Goal: Information Seeking & Learning: Find specific fact

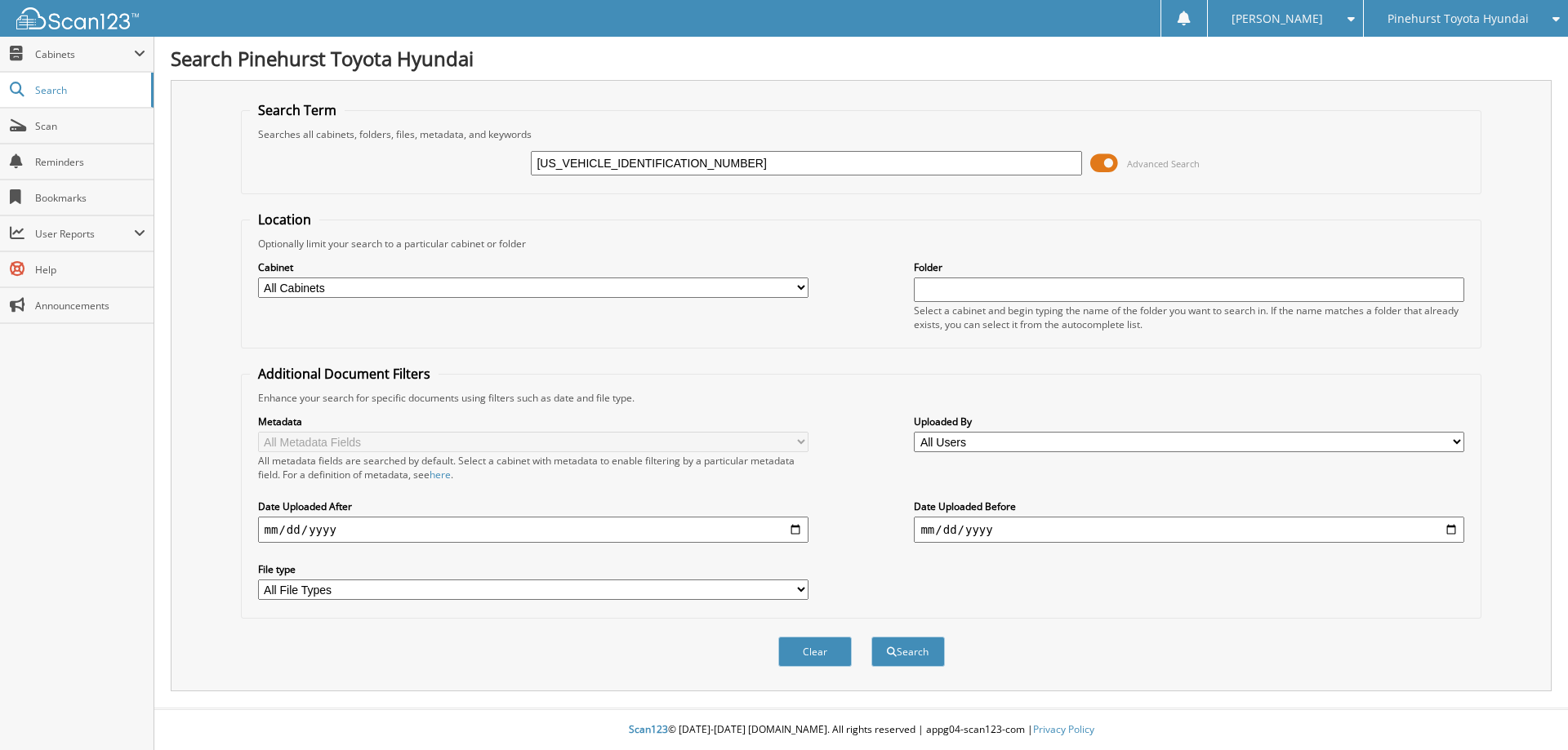
type input "[US_VEHICLE_IDENTIFICATION_NUMBER]"
click at [871, 637] on button "Search" at bounding box center [908, 652] width 74 height 30
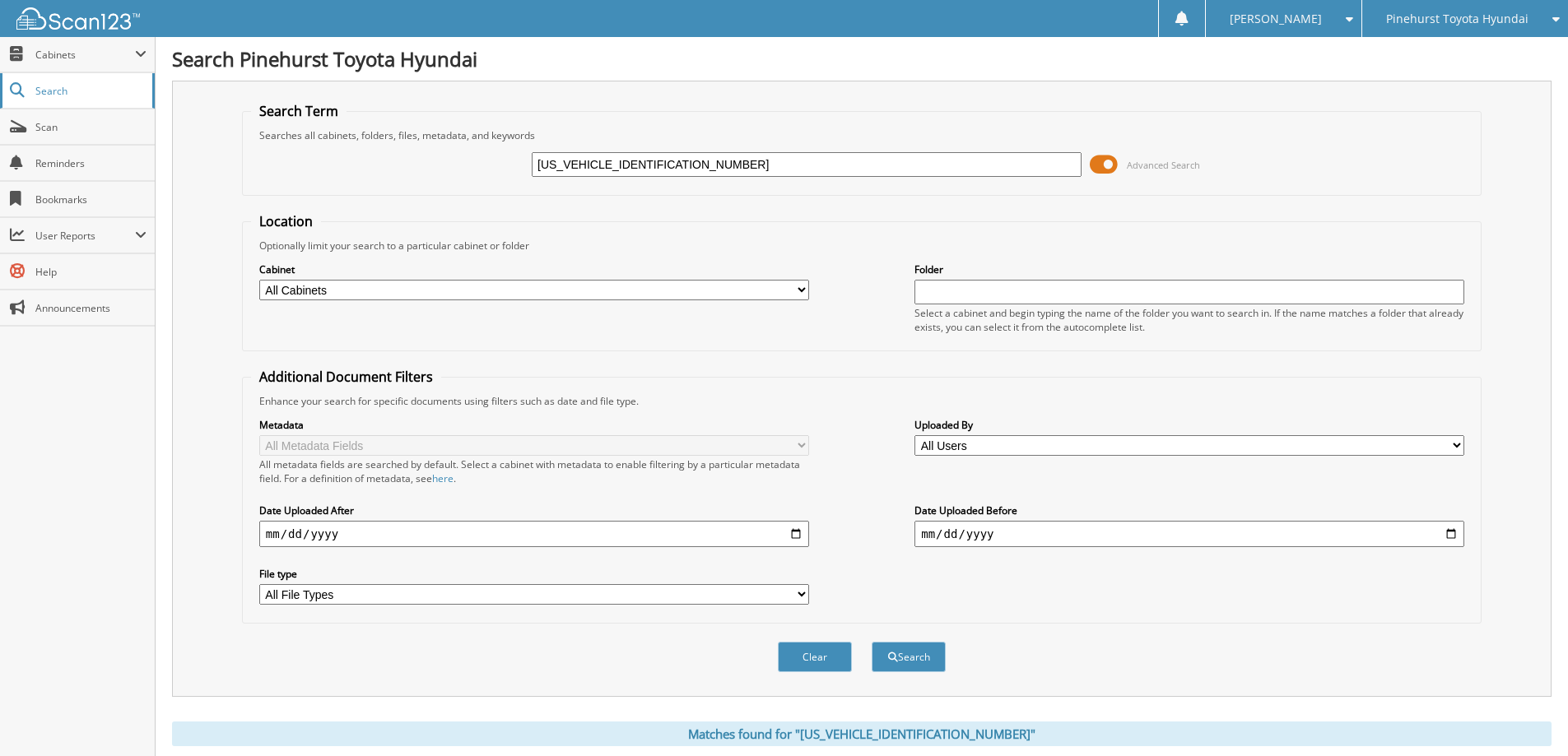
click at [53, 89] on span "Search" at bounding box center [89, 91] width 109 height 14
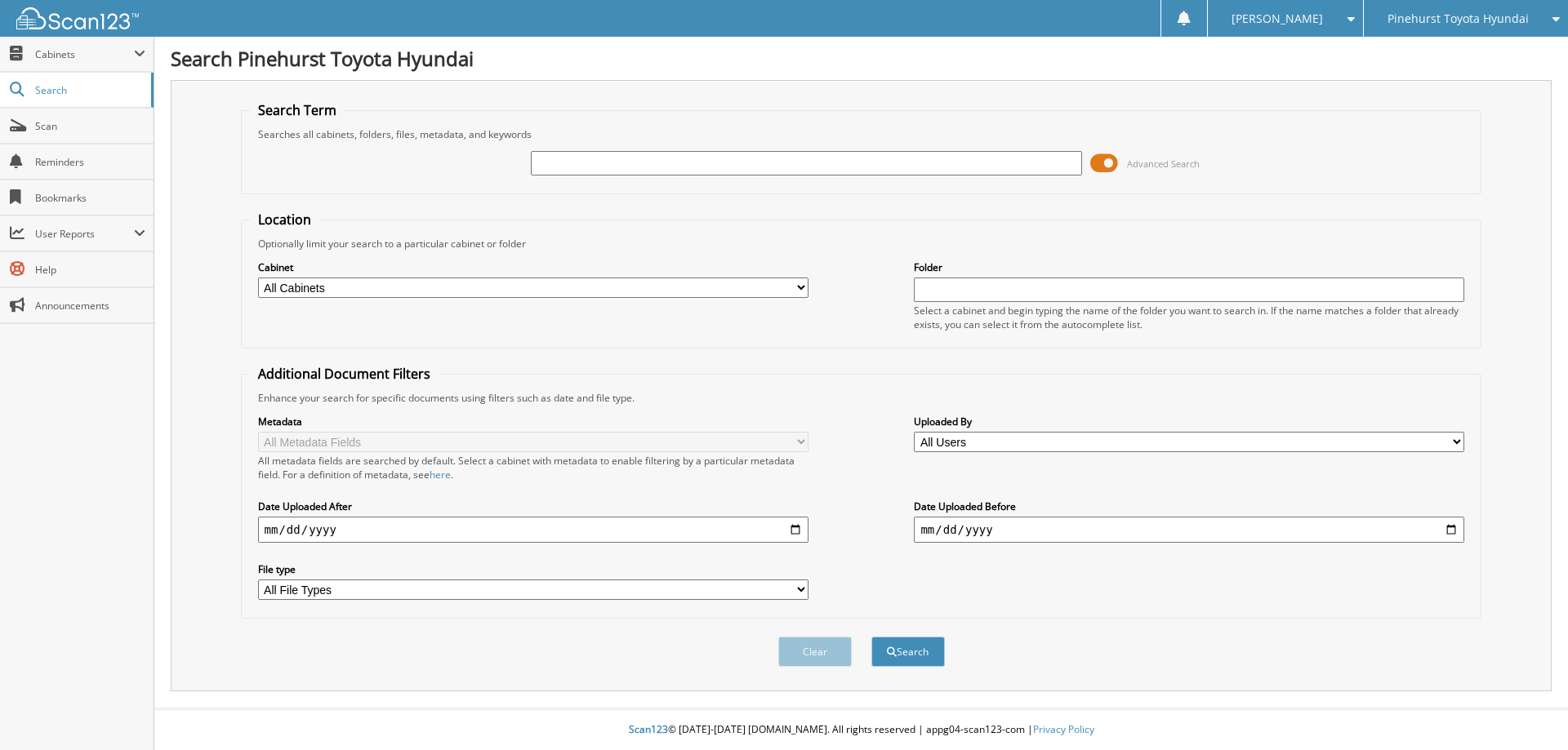
click at [810, 170] on input "text" at bounding box center [805, 163] width 550 height 25
click at [1437, 14] on span "Pinehurst Toyota Hyundai" at bounding box center [1457, 18] width 141 height 10
click at [1430, 18] on span "Pinehurst Toyota Hyundai" at bounding box center [1457, 18] width 141 height 10
click at [55, 63] on span "Cabinets" at bounding box center [76, 54] width 154 height 35
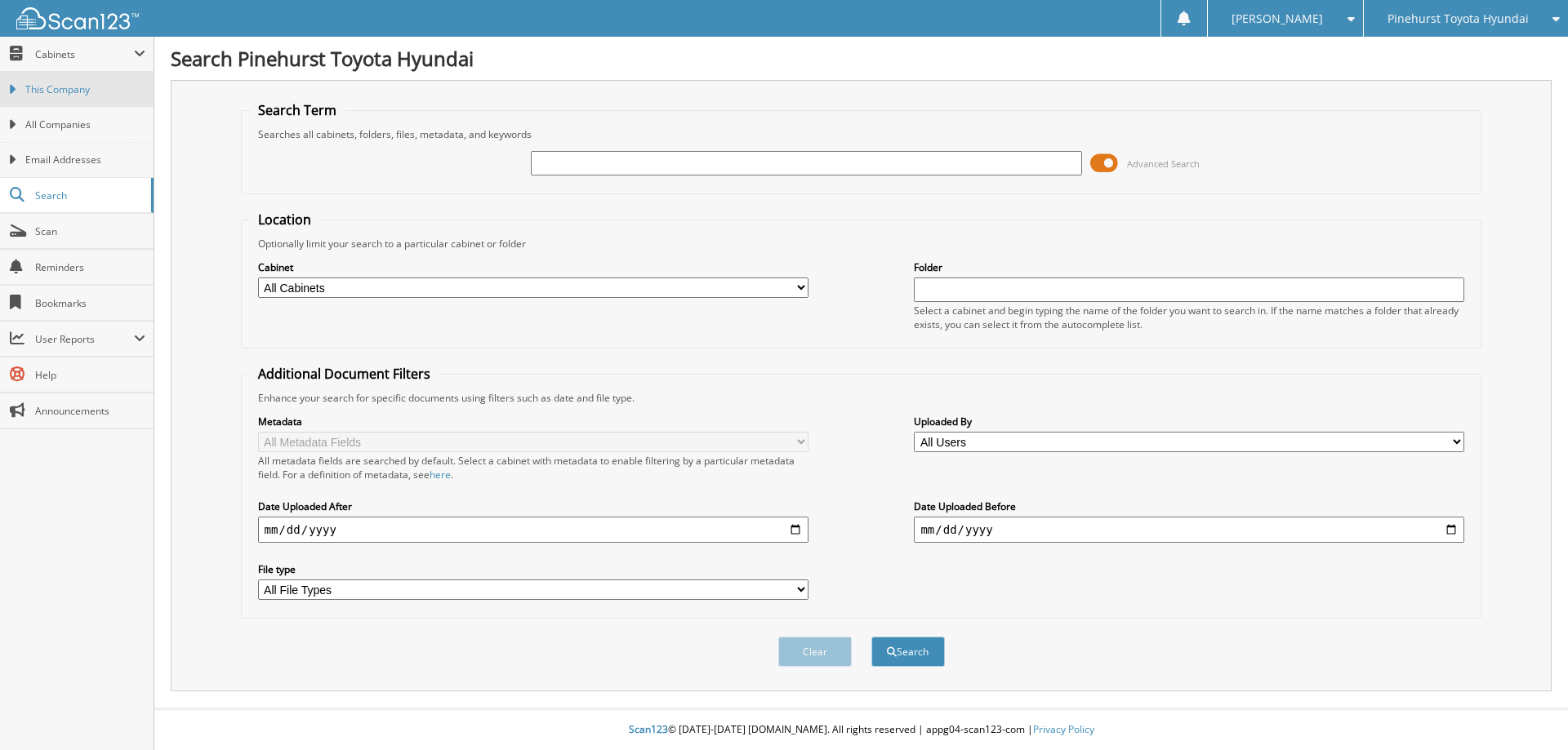
click at [72, 94] on span "This Company" at bounding box center [85, 89] width 120 height 15
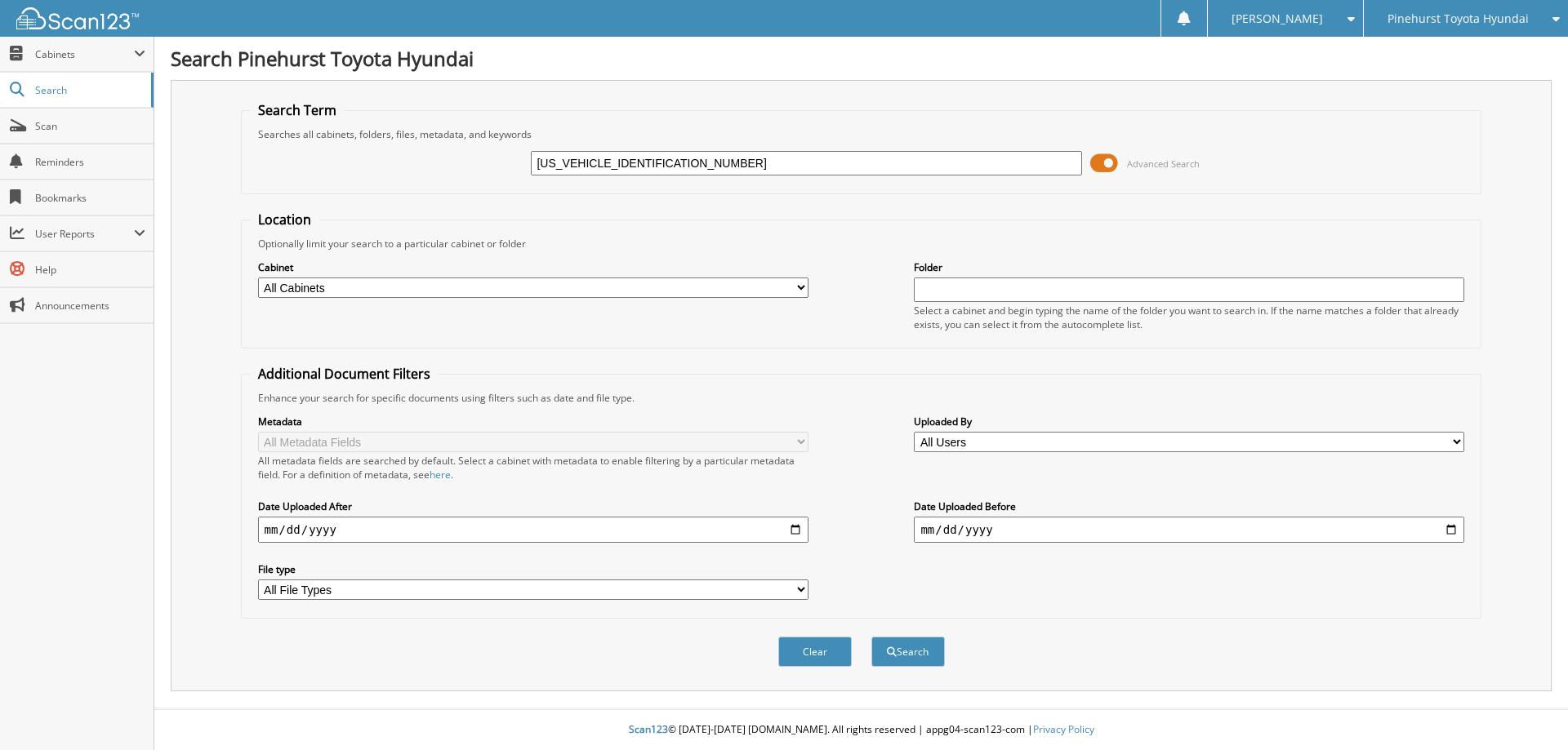
type input "[US_VEHICLE_IDENTIFICATION_NUMBER]"
click at [871, 637] on button "Search" at bounding box center [908, 652] width 74 height 30
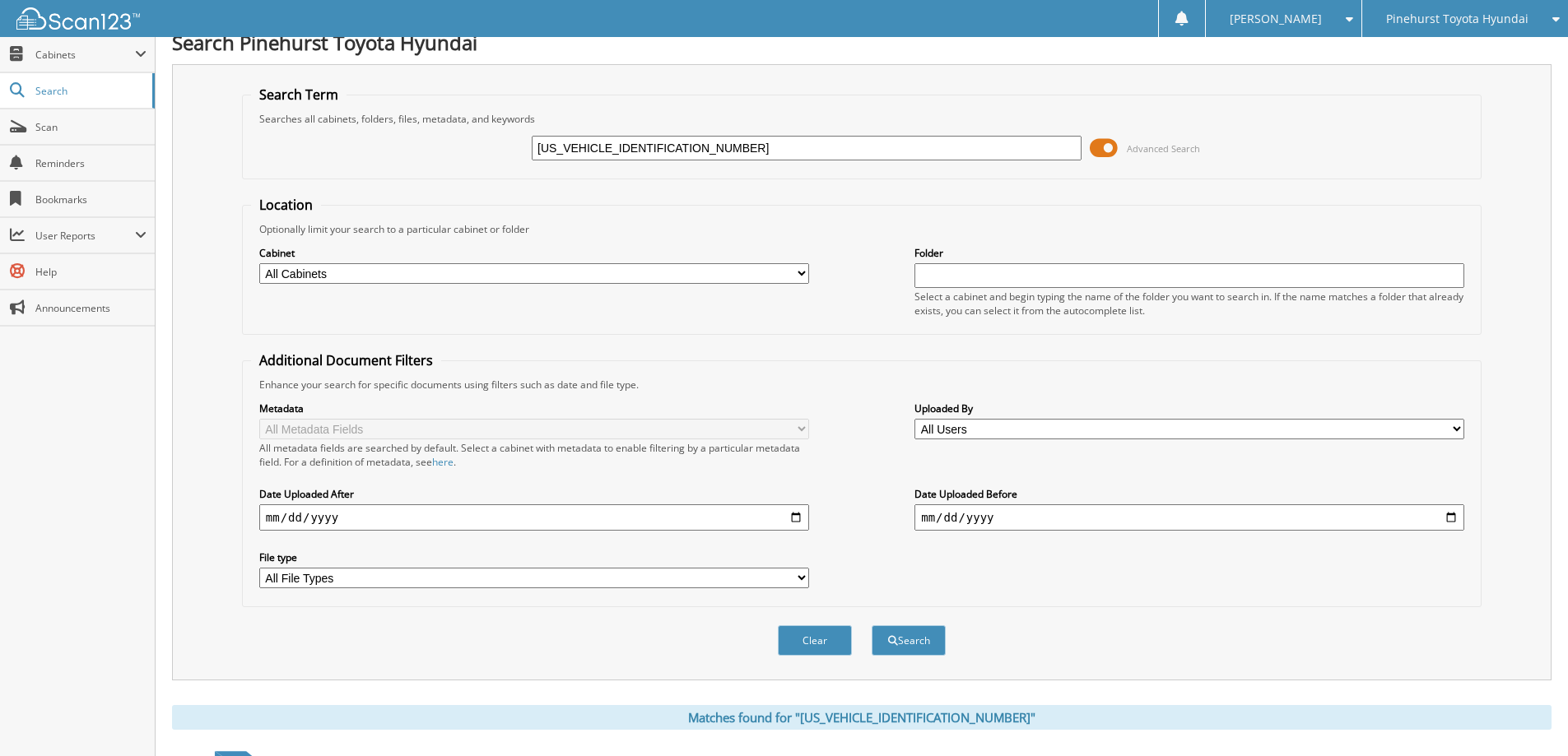
scroll to position [12, 0]
